Goal: Contribute content

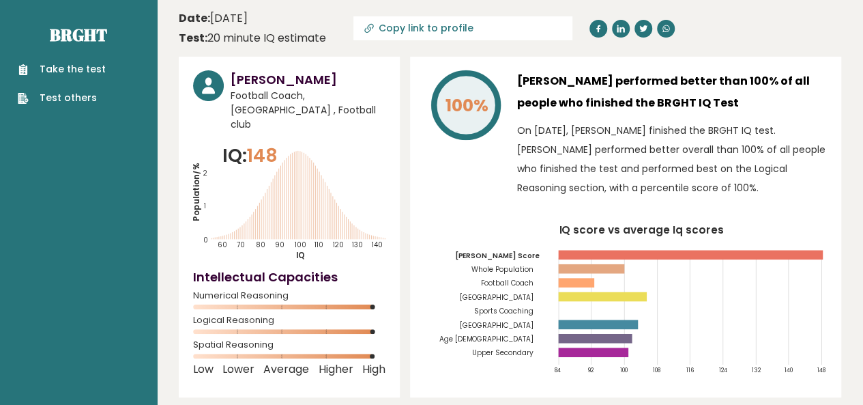
scroll to position [27, 0]
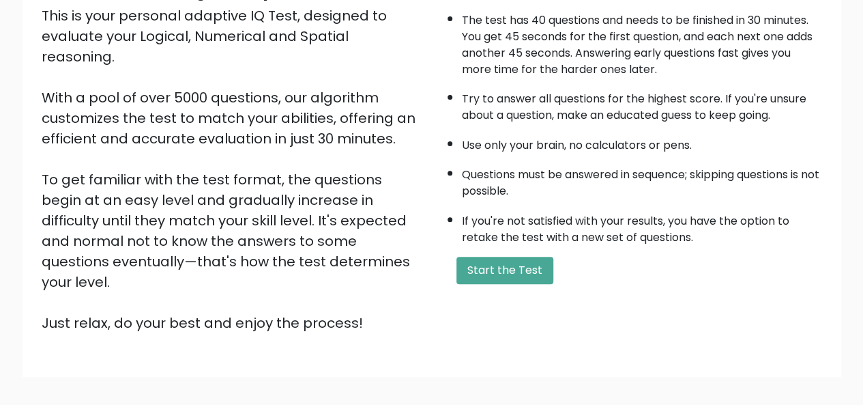
scroll to position [164, 0]
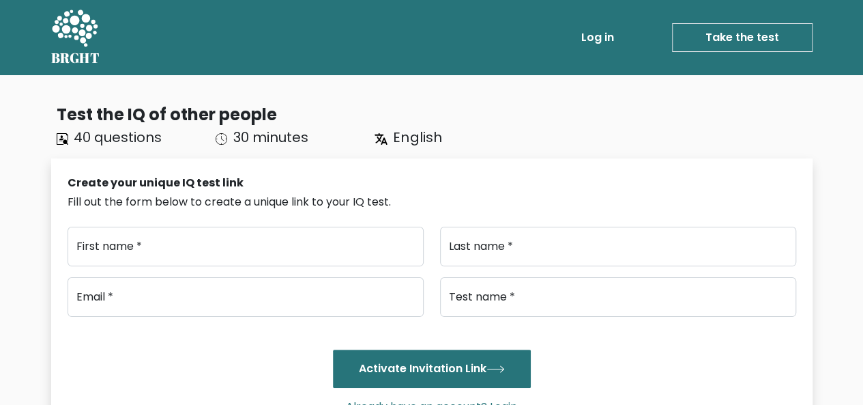
click at [588, 117] on div "Test the IQ of other people" at bounding box center [435, 114] width 756 height 25
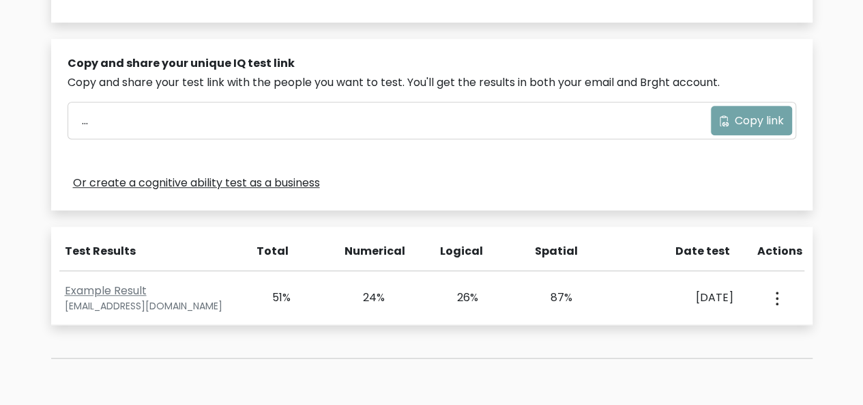
scroll to position [464, 0]
